Goal: Information Seeking & Learning: Learn about a topic

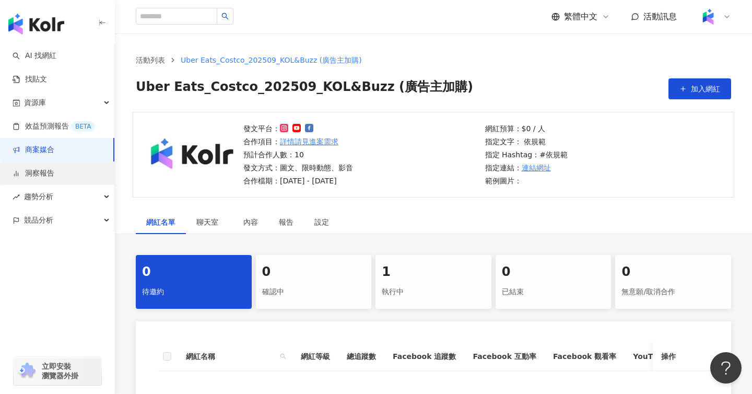
click at [41, 174] on link "洞察報告" at bounding box center [34, 173] width 42 height 10
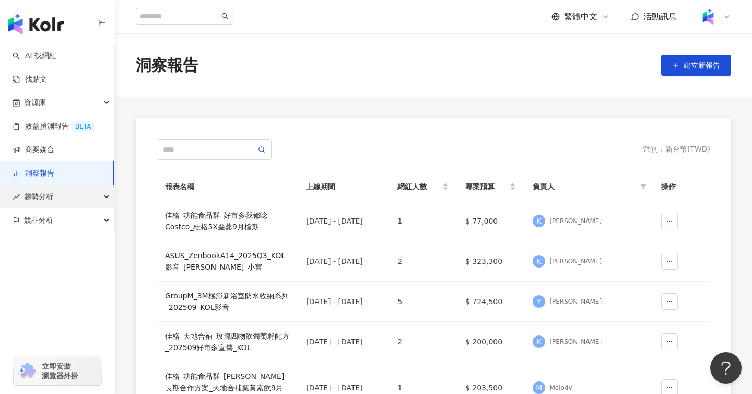
click at [44, 196] on span "趨勢分析" at bounding box center [38, 196] width 29 height 23
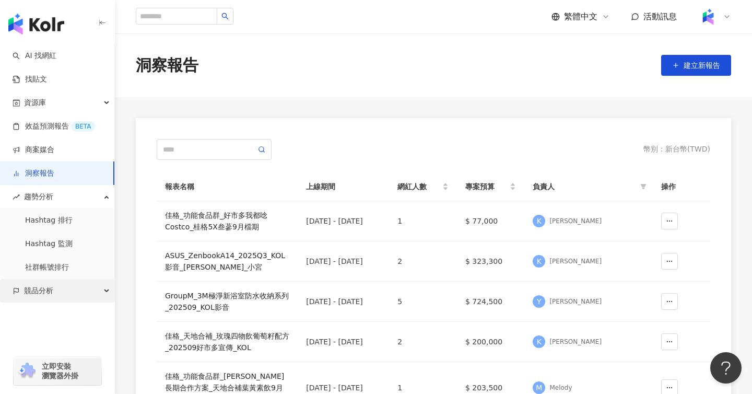
click at [41, 287] on span "競品分析" at bounding box center [38, 290] width 29 height 23
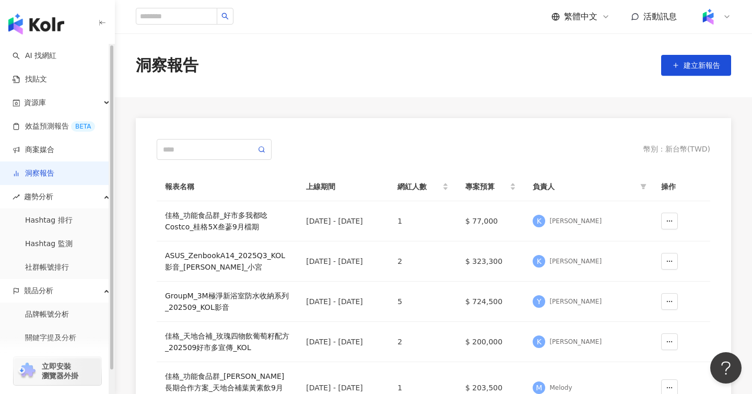
click at [55, 339] on div "立即安裝 瀏覽器外掛" at bounding box center [57, 364] width 115 height 58
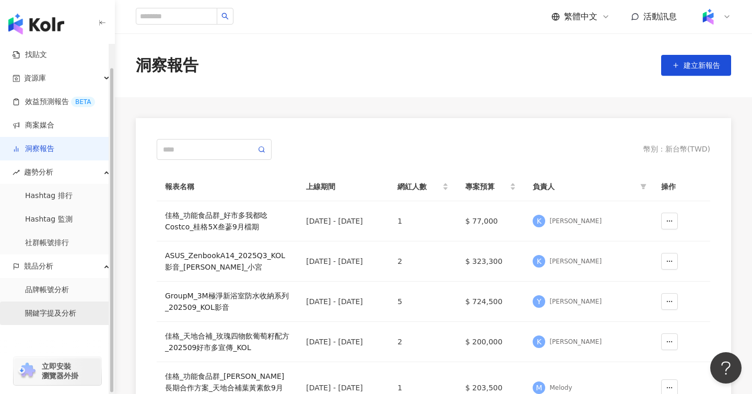
click at [41, 309] on link "關鍵字提及分析" at bounding box center [50, 313] width 51 height 10
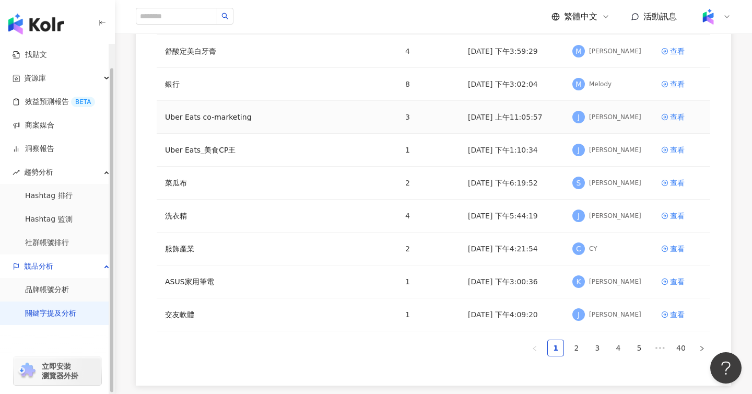
scroll to position [273, 0]
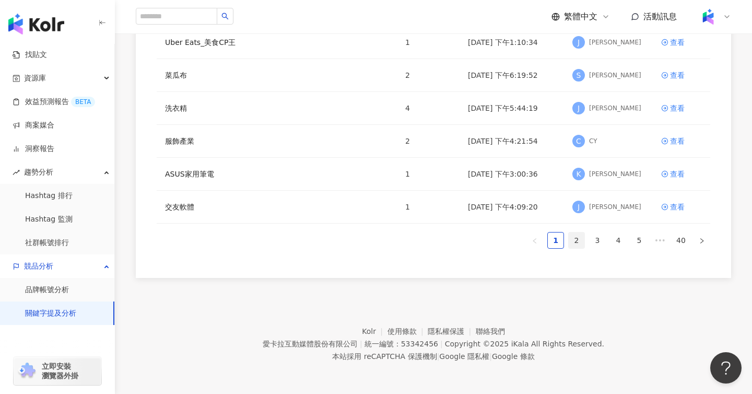
click at [579, 240] on link "2" at bounding box center [577, 240] width 16 height 16
click at [671, 174] on div "查看" at bounding box center [677, 173] width 15 height 11
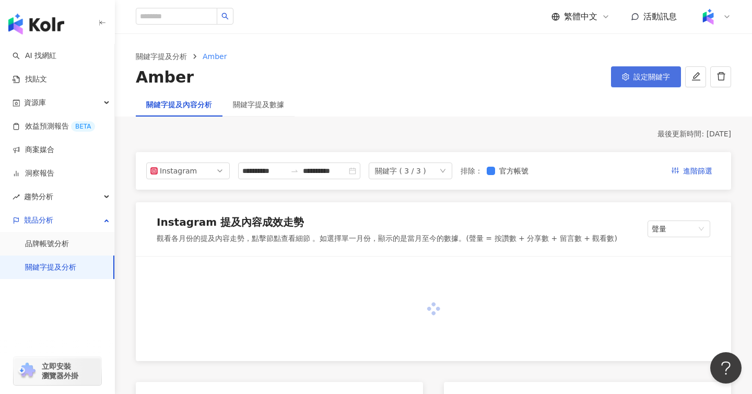
click at [627, 75] on icon "setting" at bounding box center [625, 76] width 7 height 7
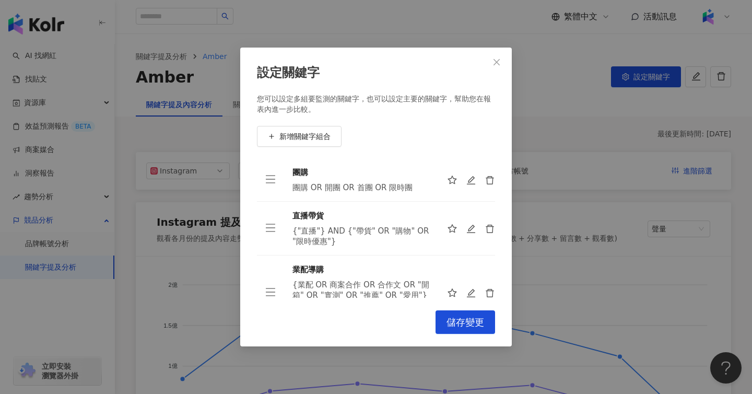
scroll to position [22, 0]
